Goal: Task Accomplishment & Management: Use online tool/utility

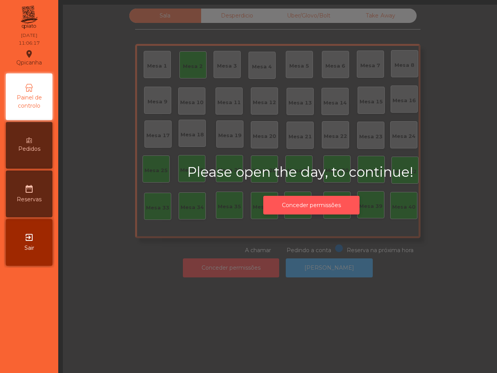
click at [300, 199] on button "Conceder permissões" at bounding box center [311, 205] width 96 height 19
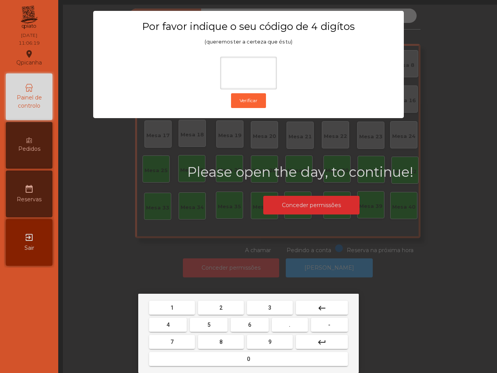
click at [171, 304] on button "1" at bounding box center [172, 308] width 46 height 14
drag, startPoint x: 255, startPoint y: 339, endPoint x: 238, endPoint y: 334, distance: 17.3
click at [255, 341] on button "9" at bounding box center [270, 342] width 46 height 14
click at [174, 324] on button "4" at bounding box center [168, 325] width 38 height 14
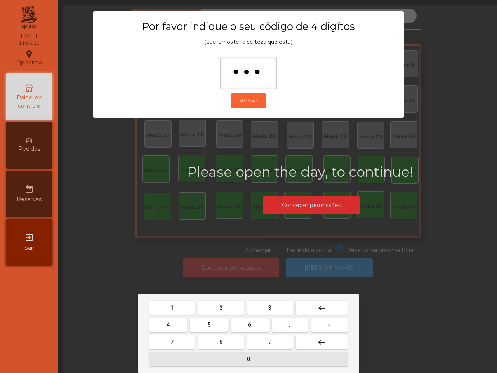
click at [214, 361] on button "0" at bounding box center [248, 359] width 199 height 14
type input "****"
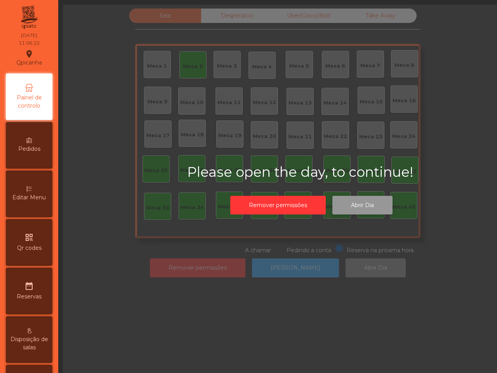
drag, startPoint x: 373, startPoint y: 200, endPoint x: 373, endPoint y: 204, distance: 4.3
click at [373, 204] on button "Abrir Dia" at bounding box center [362, 205] width 60 height 19
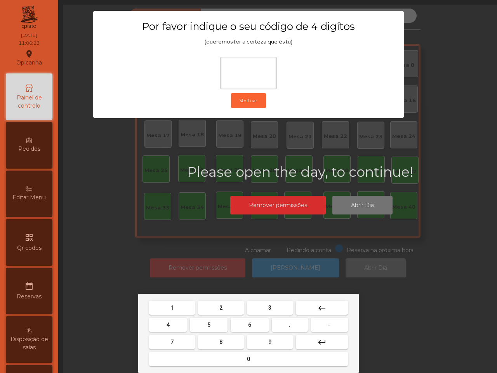
click at [180, 306] on button "1" at bounding box center [172, 308] width 46 height 14
drag, startPoint x: 243, startPoint y: 339, endPoint x: 259, endPoint y: 342, distance: 15.8
click at [259, 342] on div "7 8 9 keyboard_return" at bounding box center [249, 341] width 202 height 17
click at [270, 345] on button "9" at bounding box center [270, 342] width 46 height 14
click at [172, 321] on button "4" at bounding box center [168, 325] width 38 height 14
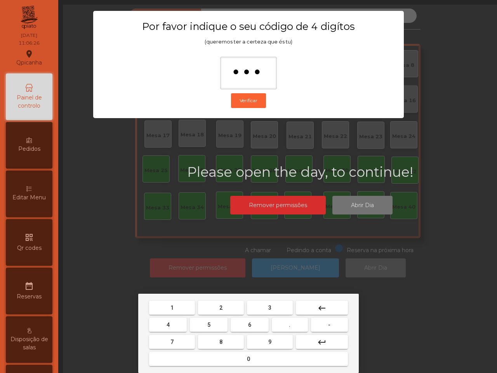
drag, startPoint x: 214, startPoint y: 358, endPoint x: 204, endPoint y: 270, distance: 89.1
click at [214, 358] on button "0" at bounding box center [248, 359] width 199 height 14
type input "****"
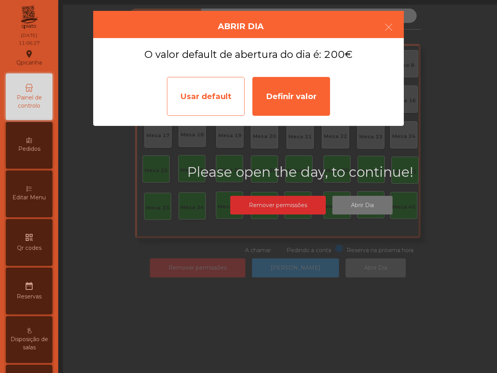
click at [204, 98] on div "Usar default" at bounding box center [206, 96] width 78 height 39
